Goal: Find specific page/section: Locate a particular part of the current website

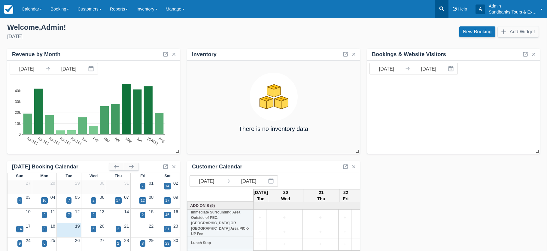
click at [444, 8] on icon at bounding box center [442, 9] width 6 height 6
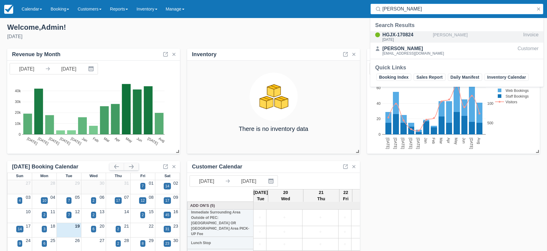
type input "erika s"
click at [388, 33] on div "HGJX-170824" at bounding box center [406, 34] width 48 height 7
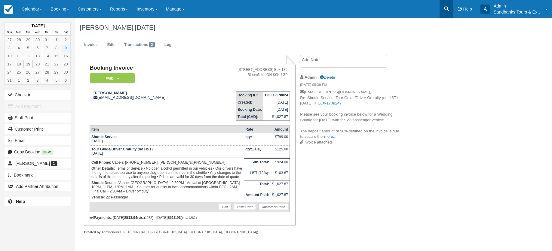
click at [446, 6] on icon at bounding box center [446, 9] width 6 height 6
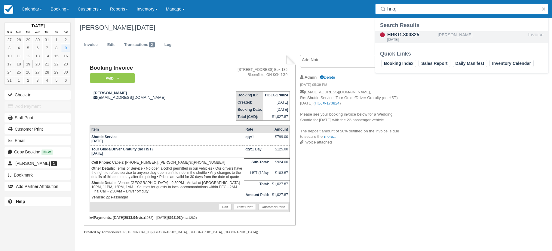
type input "hrkg"
click at [413, 35] on div "HRKG-300325" at bounding box center [411, 34] width 48 height 7
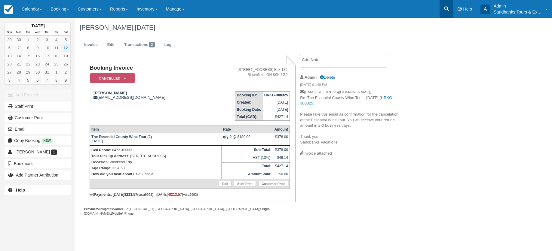
click at [448, 10] on icon at bounding box center [446, 9] width 6 height 6
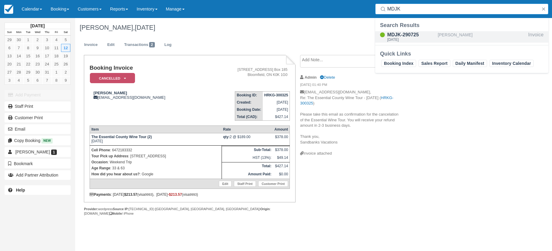
type input "MDJK"
click at [411, 33] on div "MDJK-290725" at bounding box center [411, 34] width 48 height 7
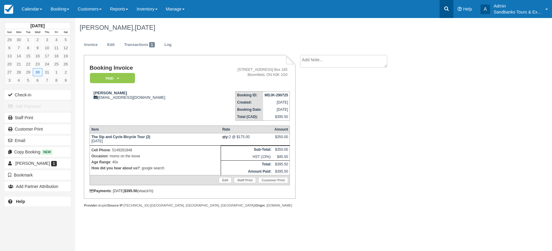
click at [446, 8] on icon at bounding box center [446, 9] width 6 height 6
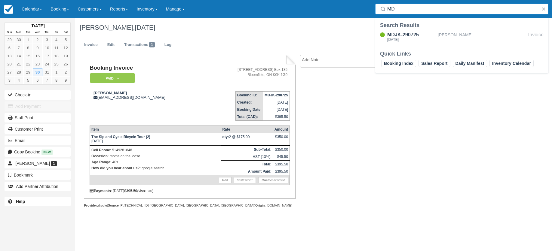
type input "M"
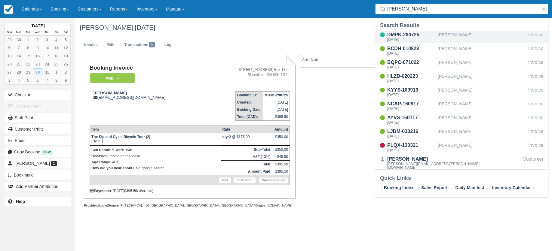
type input "[PERSON_NAME]"
click at [417, 39] on div "[DATE]" at bounding box center [411, 40] width 48 height 4
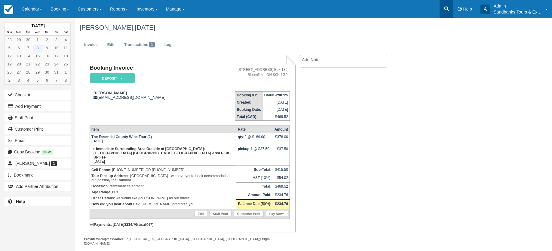
click at [446, 9] on icon at bounding box center [446, 9] width 6 height 6
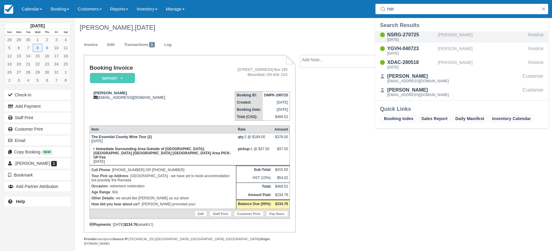
type input "nsr"
click at [403, 35] on div "NSRG-270725" at bounding box center [411, 34] width 48 height 7
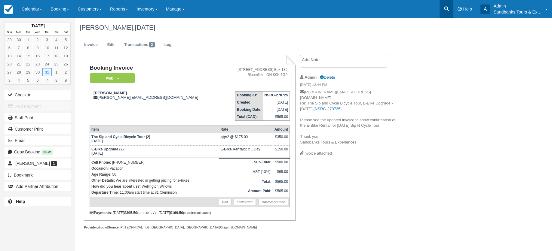
click at [449, 9] on link at bounding box center [446, 9] width 14 height 18
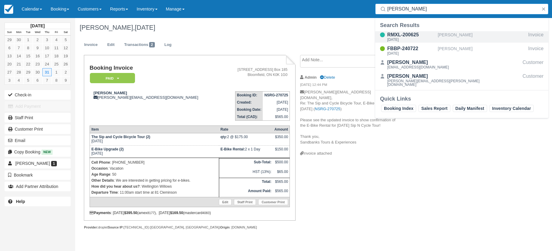
type input "Lynn h"
click at [400, 33] on div "RMXL-200625" at bounding box center [411, 34] width 48 height 7
